Goal: Task Accomplishment & Management: Manage account settings

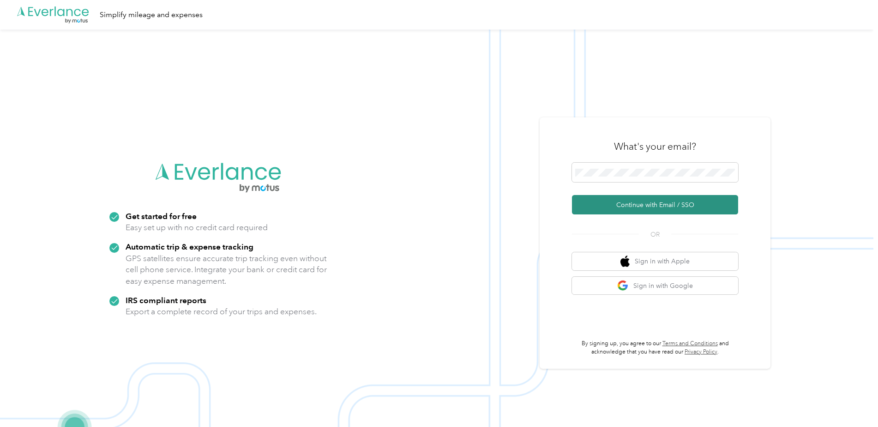
click at [641, 208] on button "Continue with Email / SSO" at bounding box center [655, 204] width 166 height 19
click at [393, 161] on img at bounding box center [437, 243] width 874 height 427
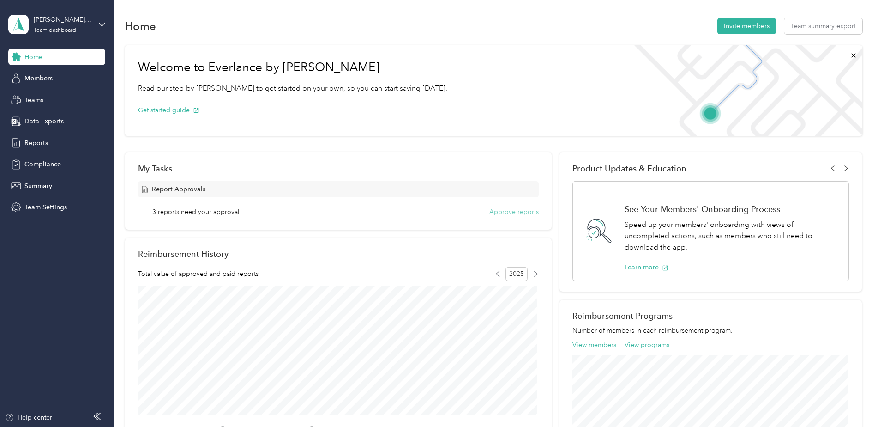
click at [497, 213] on button "Approve reports" at bounding box center [514, 212] width 49 height 10
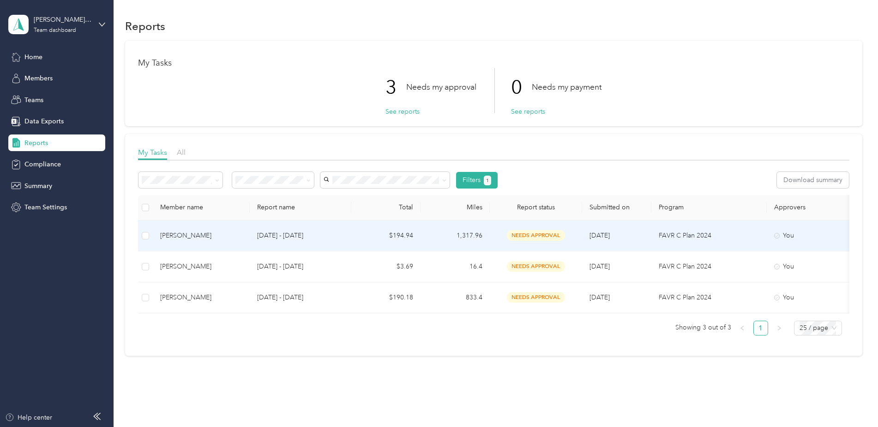
click at [187, 236] on div "[PERSON_NAME]" at bounding box center [201, 235] width 82 height 10
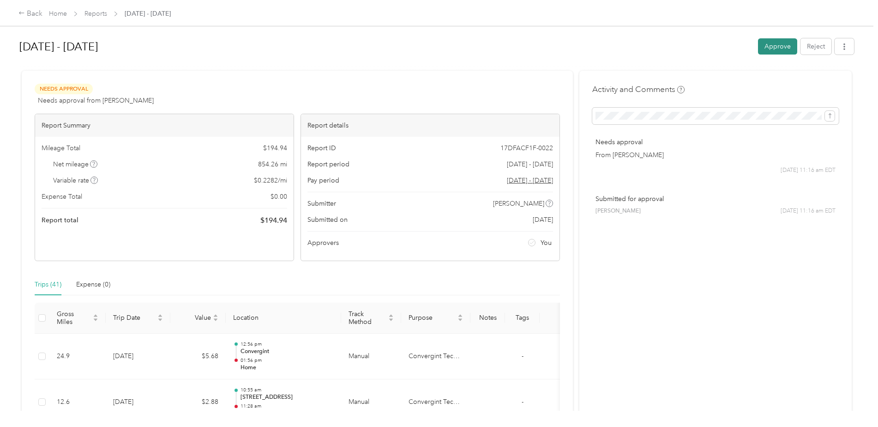
click at [779, 48] on button "Approve" at bounding box center [777, 46] width 39 height 16
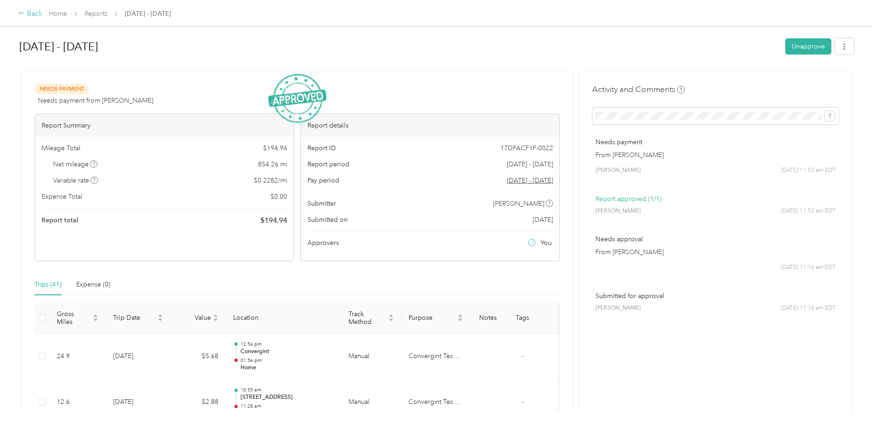
click at [32, 11] on div "Back" at bounding box center [30, 13] width 24 height 11
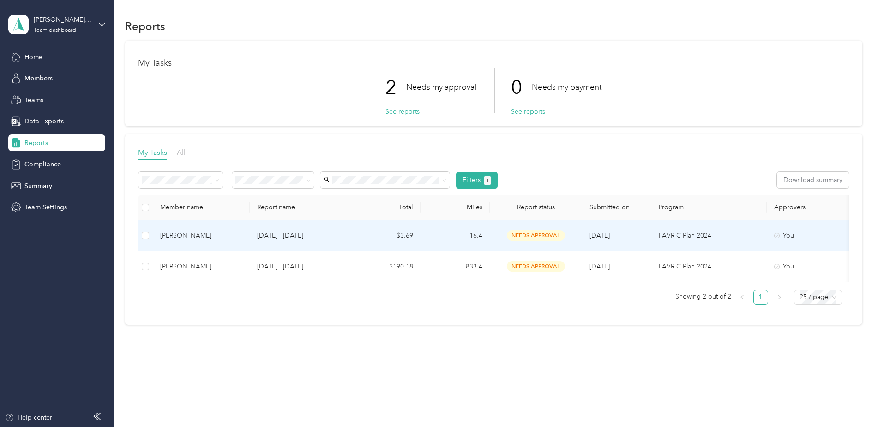
click at [183, 236] on div "[PERSON_NAME]" at bounding box center [201, 235] width 82 height 10
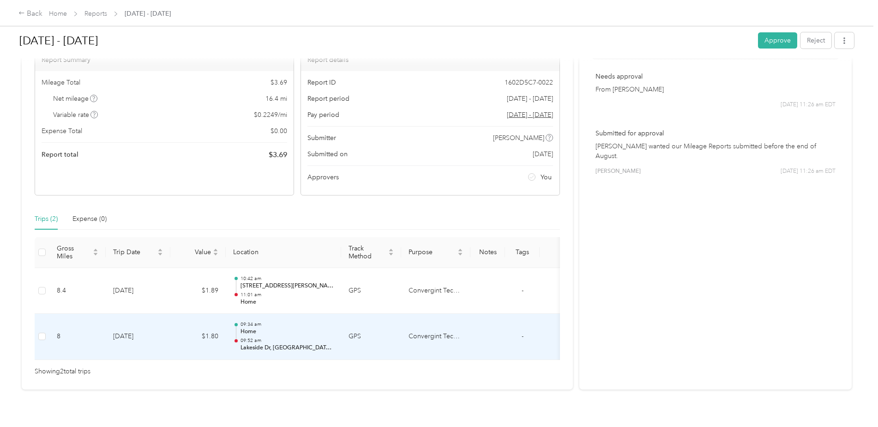
scroll to position [44, 0]
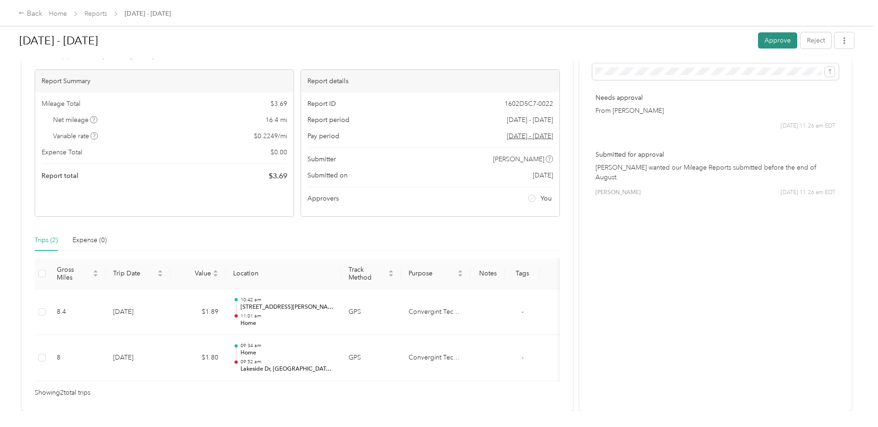
click at [774, 40] on button "Approve" at bounding box center [777, 40] width 39 height 16
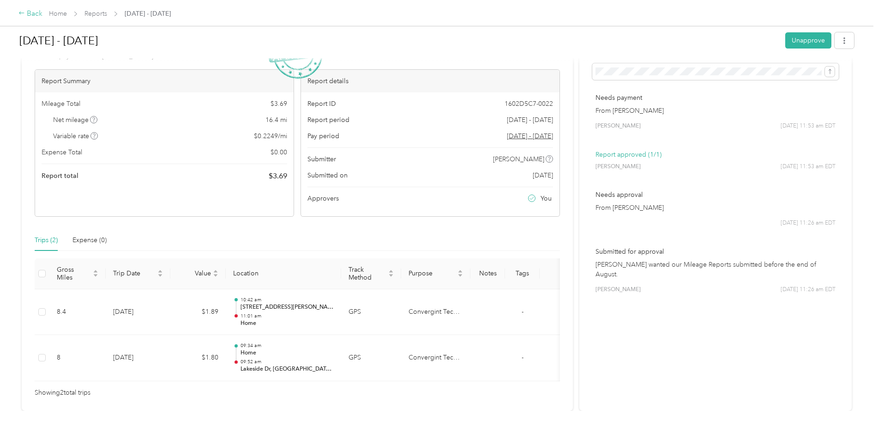
click at [30, 16] on div "Back" at bounding box center [30, 13] width 24 height 11
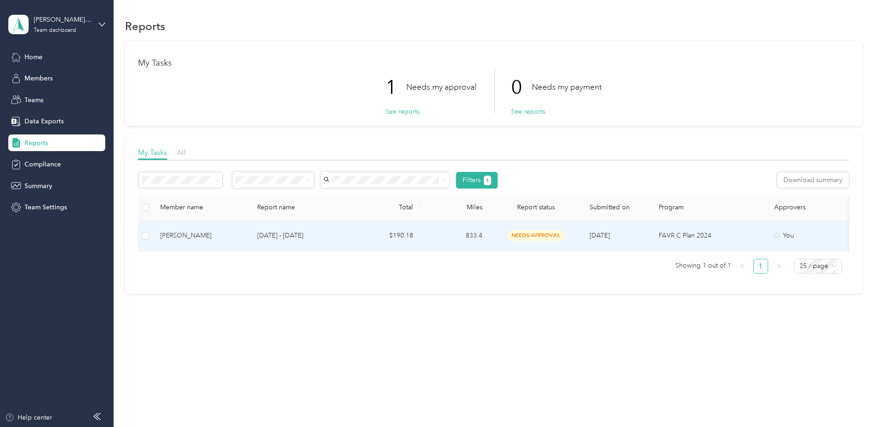
click at [174, 235] on div "[PERSON_NAME]" at bounding box center [201, 235] width 82 height 10
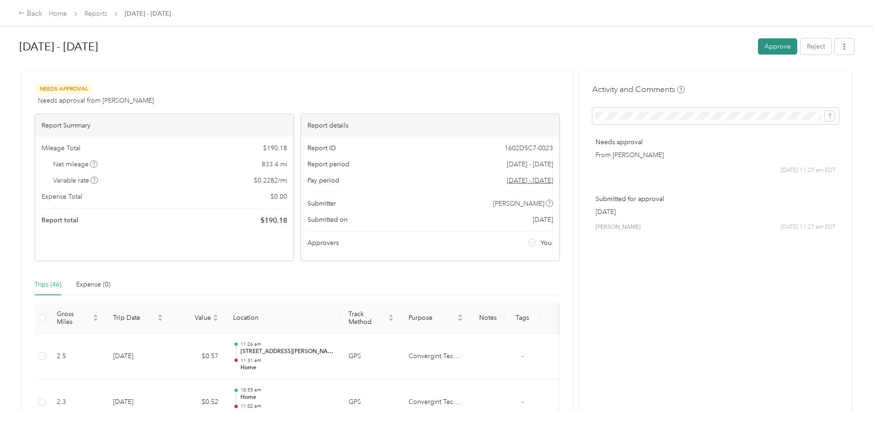
click at [775, 50] on button "Approve" at bounding box center [777, 46] width 39 height 16
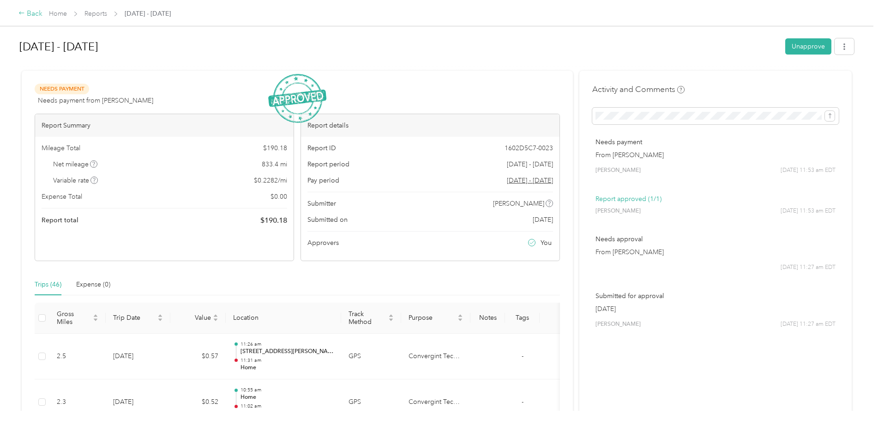
click at [33, 15] on div "Back" at bounding box center [30, 13] width 24 height 11
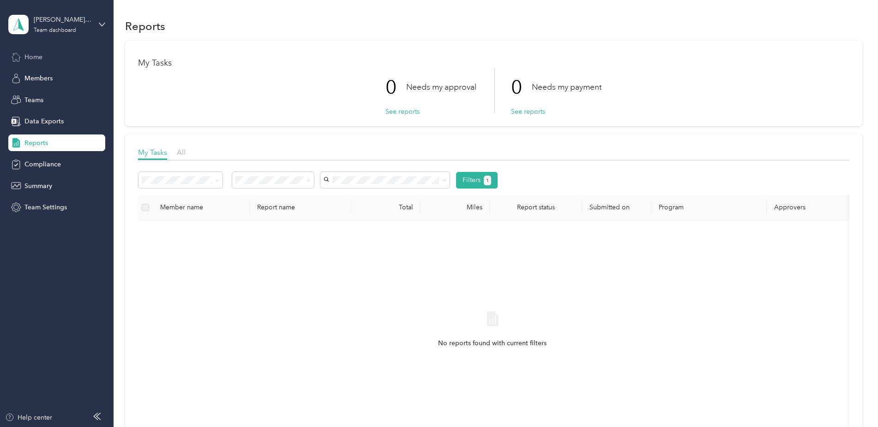
click at [44, 60] on div "Home" at bounding box center [56, 56] width 97 height 17
